Goal: Transaction & Acquisition: Purchase product/service

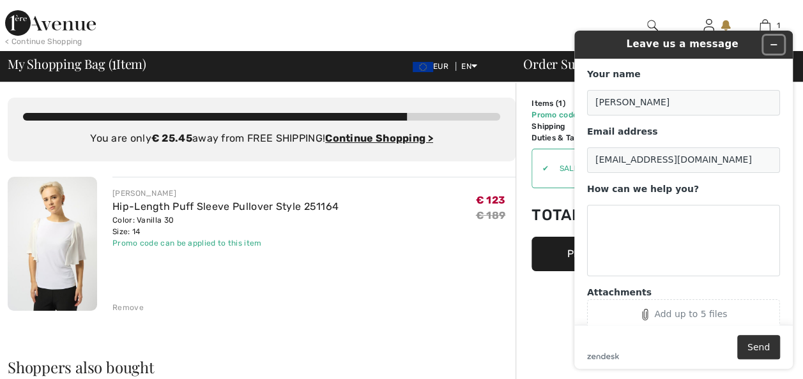
click at [772, 43] on icon "Minimize widget" at bounding box center [773, 44] width 9 height 9
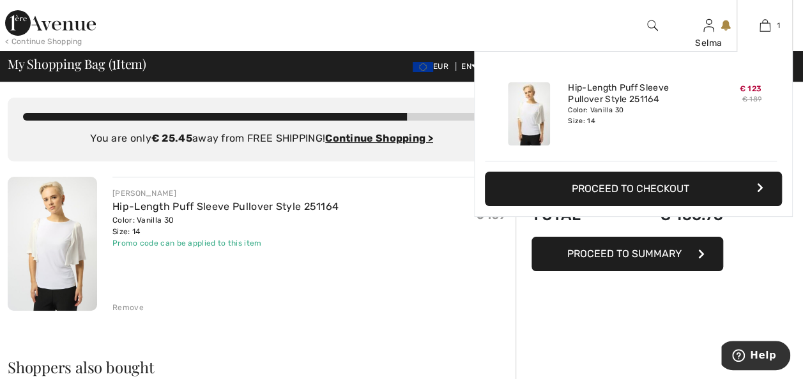
click at [664, 192] on button "Proceed to Checkout" at bounding box center [633, 189] width 297 height 34
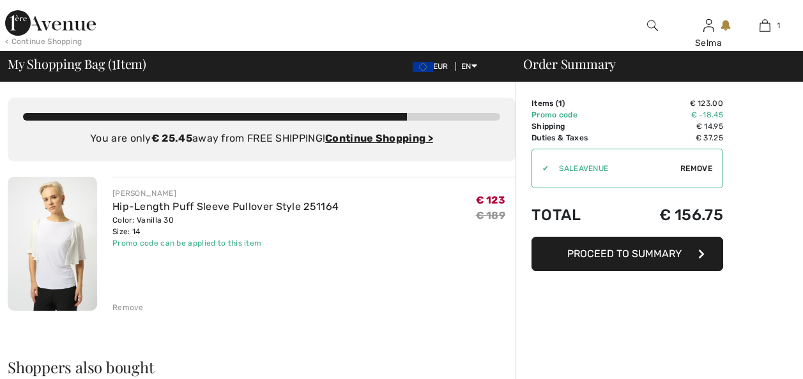
checkbox input "true"
